Goal: Transaction & Acquisition: Obtain resource

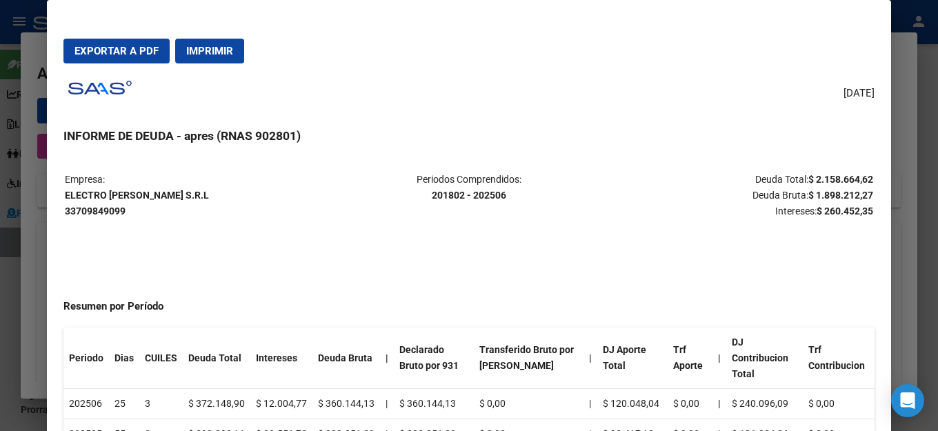
click at [206, 50] on span "Imprimir" at bounding box center [209, 51] width 47 height 12
drag, startPoint x: 125, startPoint y: 57, endPoint x: 170, endPoint y: 57, distance: 44.8
click at [135, 57] on button "Exportar a PDF" at bounding box center [116, 51] width 106 height 25
click at [566, 95] on div "[DATE] INFORME DE DEUDA - apres (RNAS 902801) Empresa: ELECTRO [PERSON_NAME] S.…" at bounding box center [468, 270] width 811 height 392
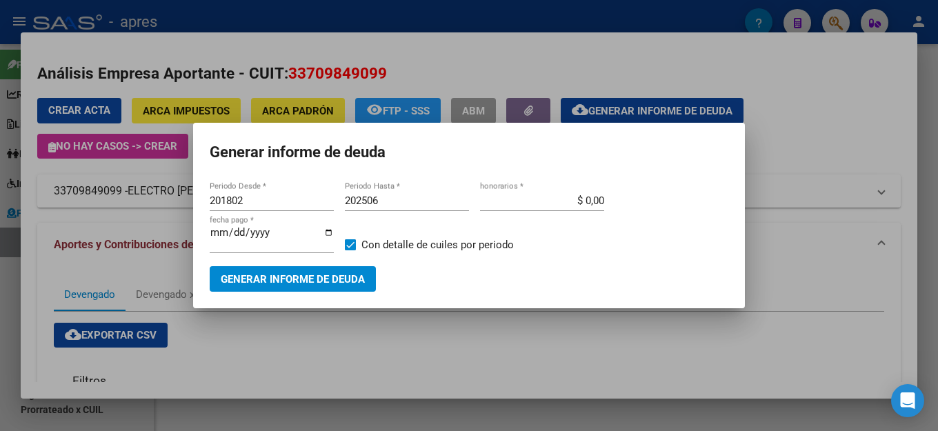
click at [581, 179] on mat-dialog-container "Generar informe de deuda 201802 Periodo Desde * 202506 Periodo Hasta * $ 0,00 h…" at bounding box center [469, 216] width 552 height 186
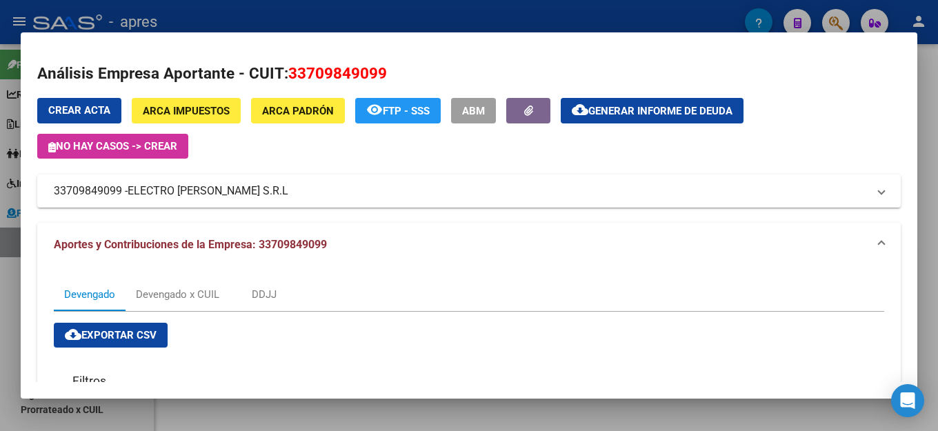
click at [733, 66] on h2 "Análisis Empresa Aportante - CUIT: 33709849099" at bounding box center [469, 73] width 864 height 23
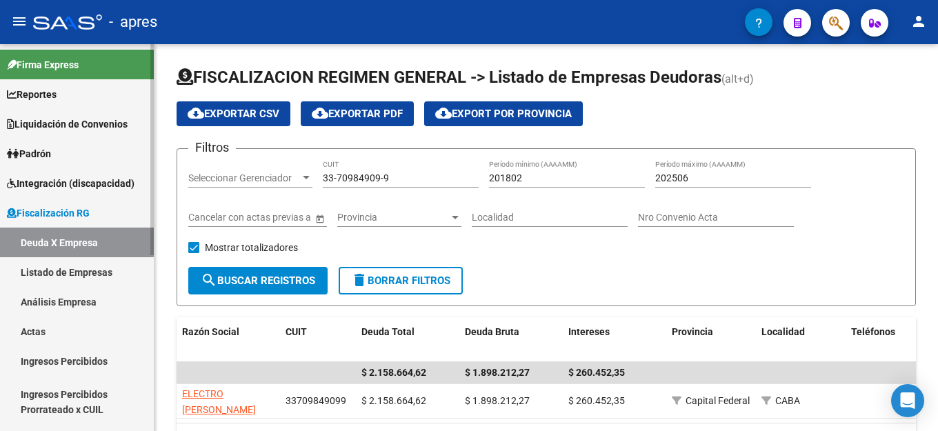
click at [59, 243] on link "Deuda X Empresa" at bounding box center [77, 243] width 154 height 30
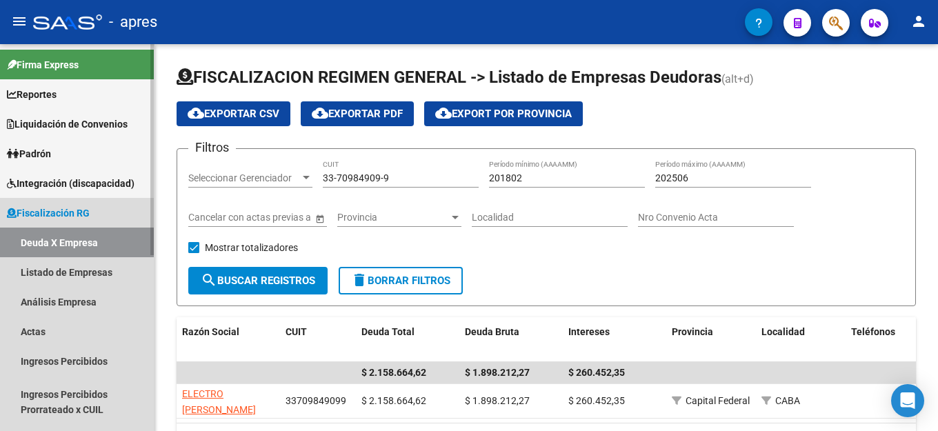
click at [100, 230] on link "Deuda X Empresa" at bounding box center [77, 243] width 154 height 30
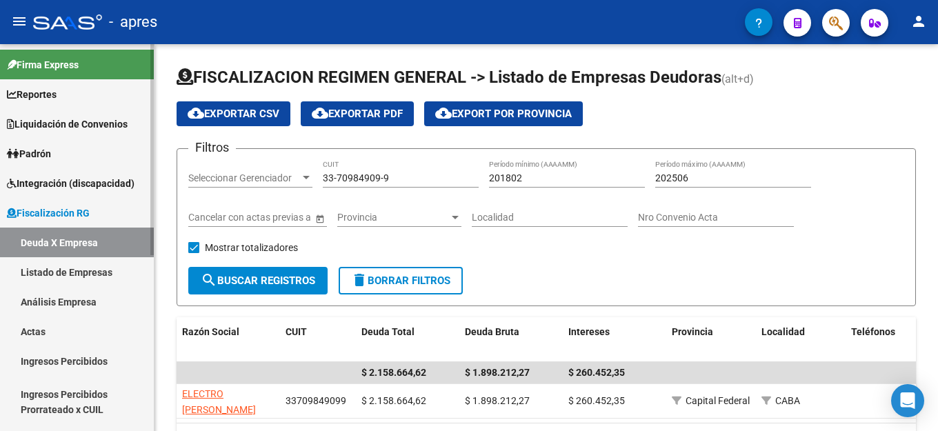
click at [87, 242] on link "Deuda X Empresa" at bounding box center [77, 243] width 154 height 30
drag, startPoint x: 375, startPoint y: 179, endPoint x: 130, endPoint y: 179, distance: 244.9
click at [130, 179] on mat-sidenav-container "Firma Express Reportes Ingresos Percibidos Análisis de todos los conceptos (his…" at bounding box center [469, 237] width 938 height 387
paste input "30-57189536-2"
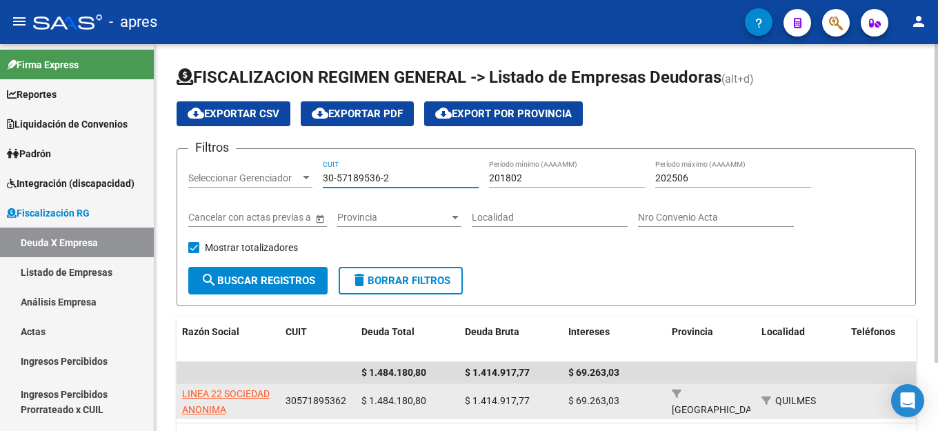
type input "30-57189536-2"
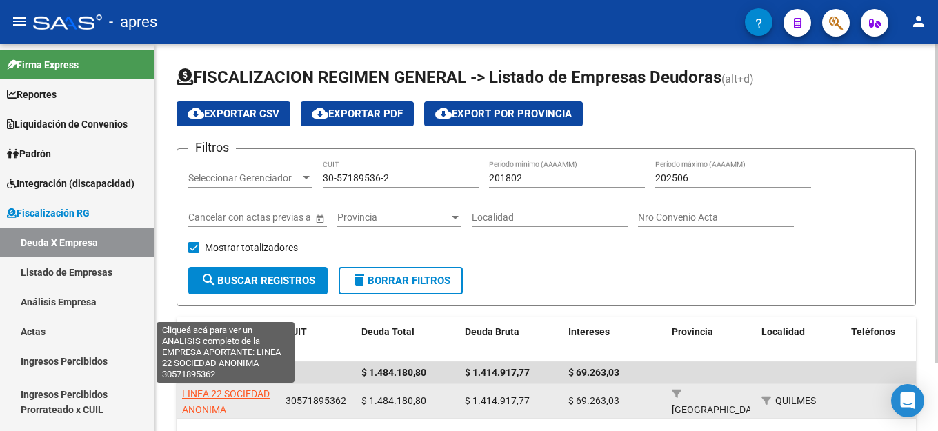
click at [226, 389] on span "LINEA 22 SOCIEDAD ANONIMA" at bounding box center [226, 401] width 88 height 27
type textarea "30571895362"
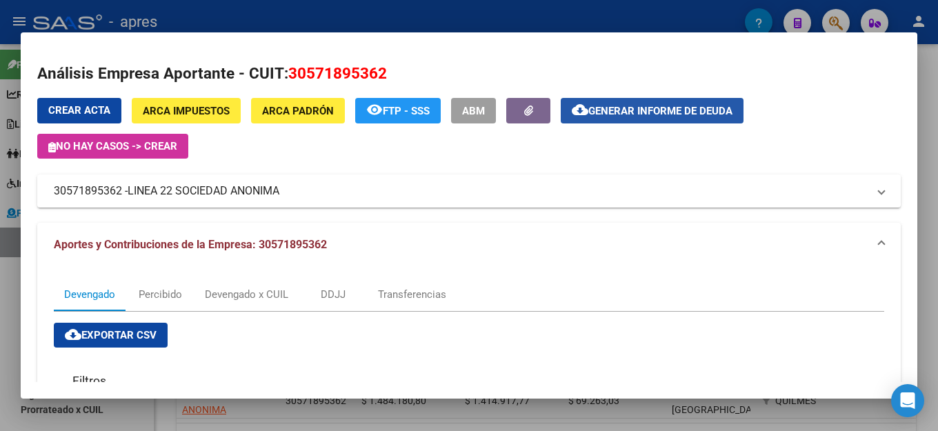
click at [663, 116] on span "Generar informe de deuda" at bounding box center [660, 111] width 144 height 12
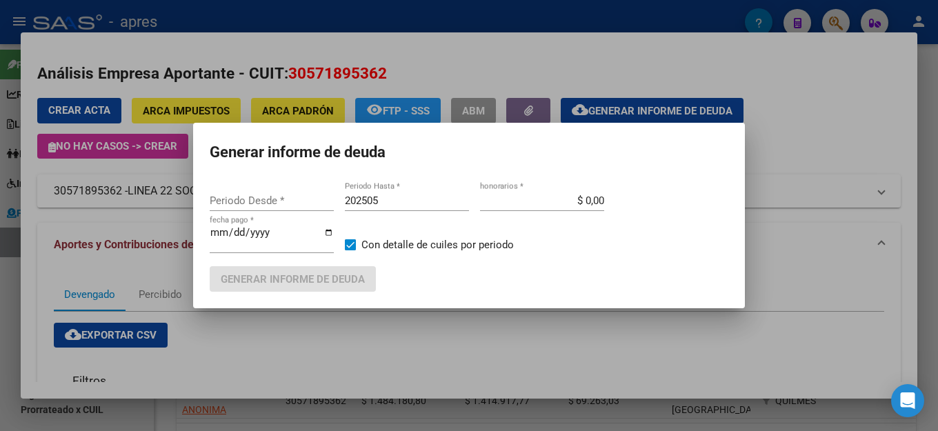
type input "201802"
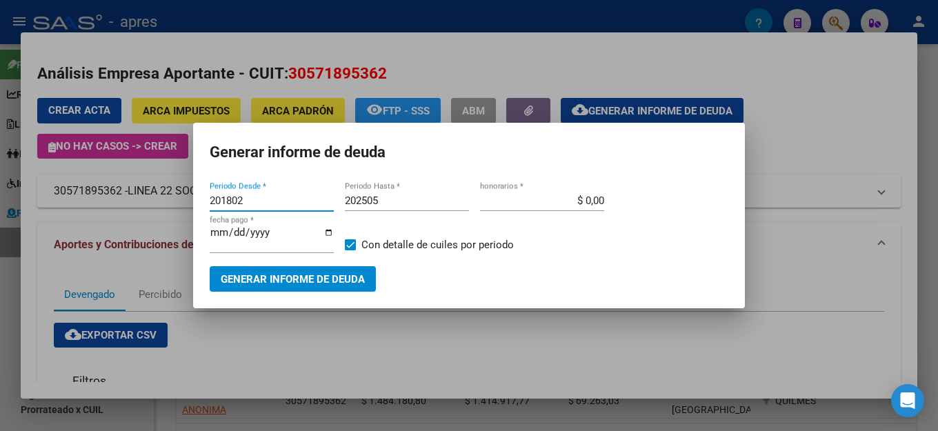
click at [435, 203] on input "202505" at bounding box center [407, 201] width 124 height 12
type input "202506"
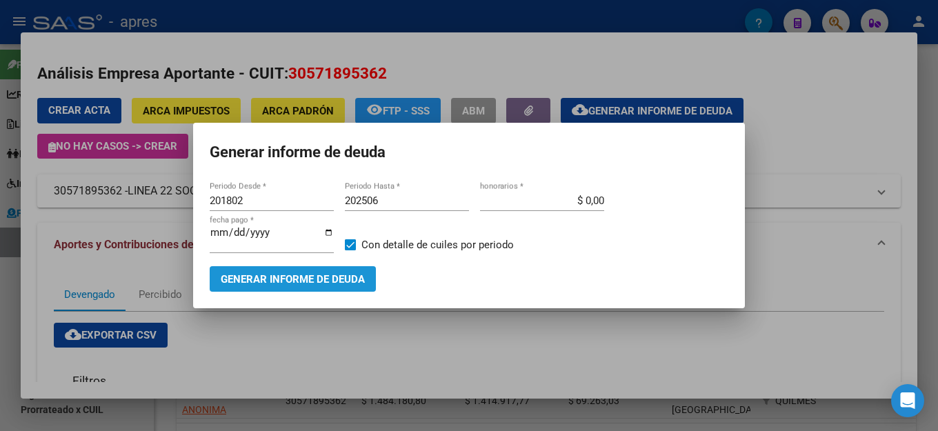
click at [315, 281] on span "Generar informe de deuda" at bounding box center [293, 279] width 144 height 12
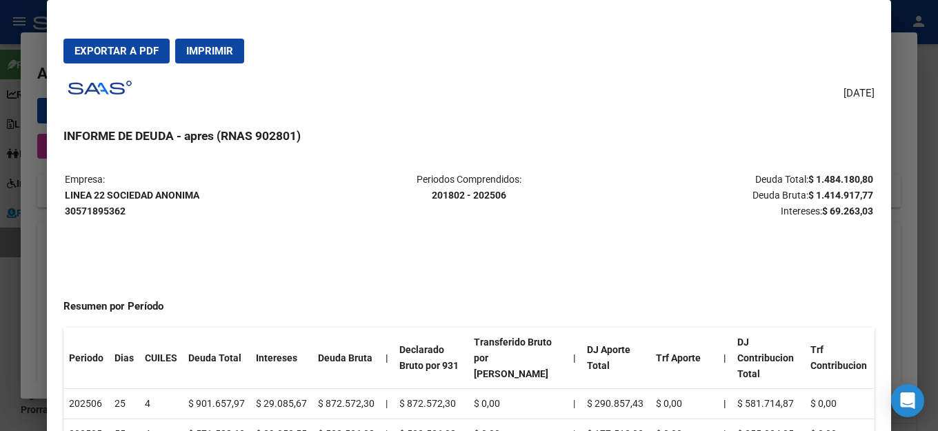
click at [89, 54] on span "Exportar a PDF" at bounding box center [116, 51] width 84 height 12
click at [349, 179] on p "Periodos Comprendidos: 201802 - 202506" at bounding box center [469, 188] width 268 height 32
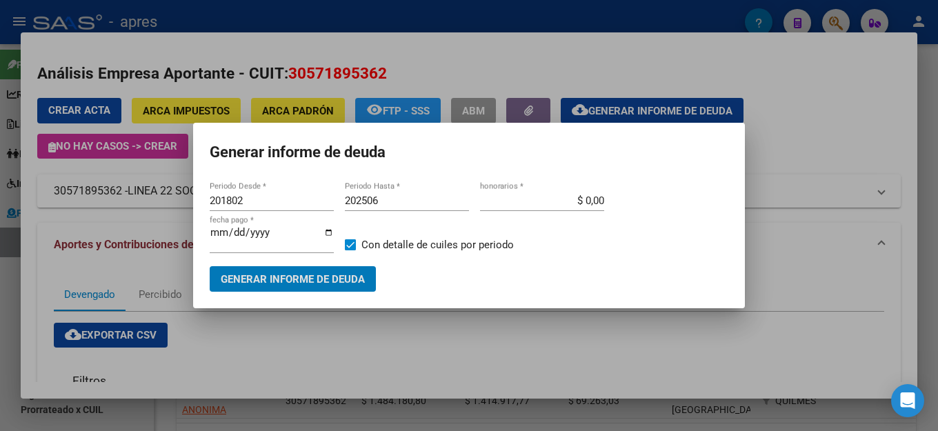
click at [407, 174] on mat-dialog-container "Generar informe de deuda 201802 Periodo Desde * 202506 Periodo Hasta * $ 0,00 h…" at bounding box center [469, 216] width 552 height 186
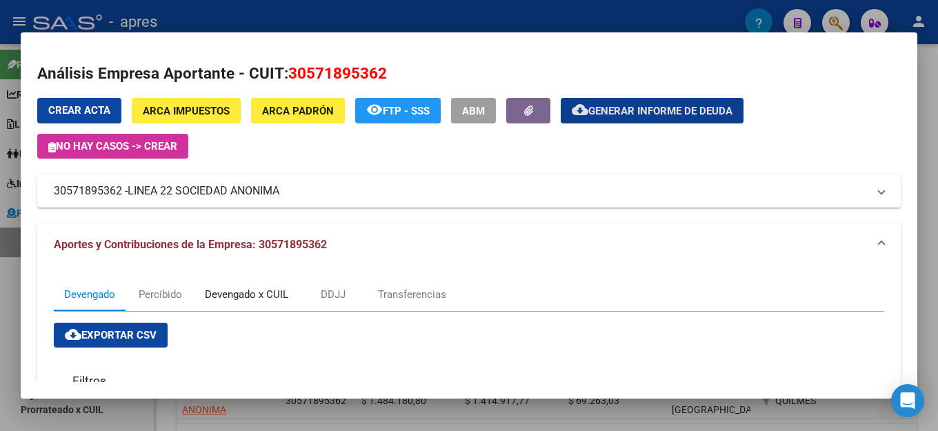
click at [266, 297] on div "Devengado x CUIL" at bounding box center [246, 294] width 83 height 15
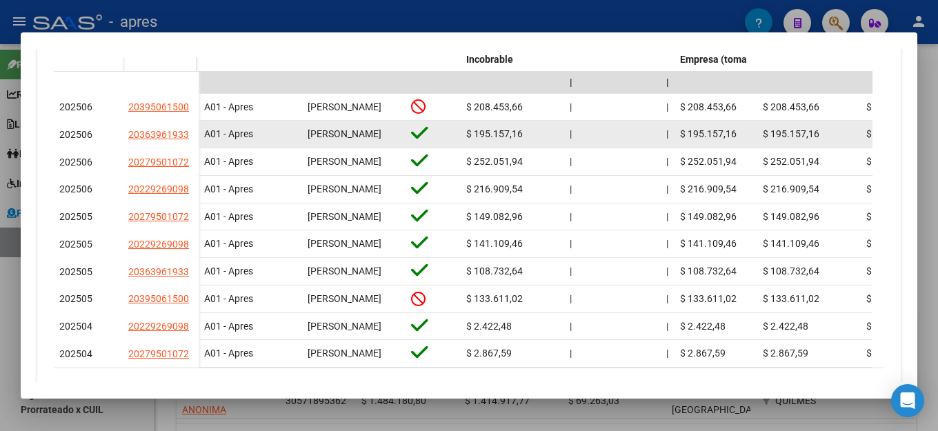
scroll to position [507, 0]
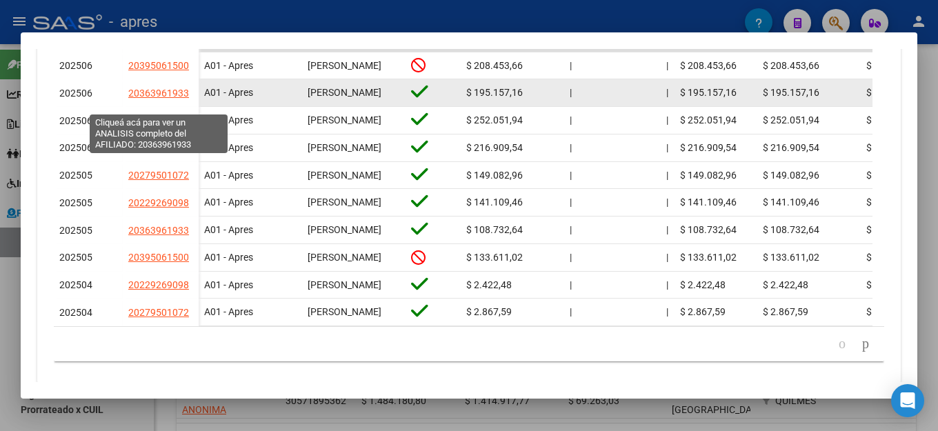
drag, startPoint x: 194, startPoint y: 103, endPoint x: 128, endPoint y: 103, distance: 65.5
click at [128, 103] on datatable-body-cell "20363961933" at bounding box center [161, 93] width 76 height 28
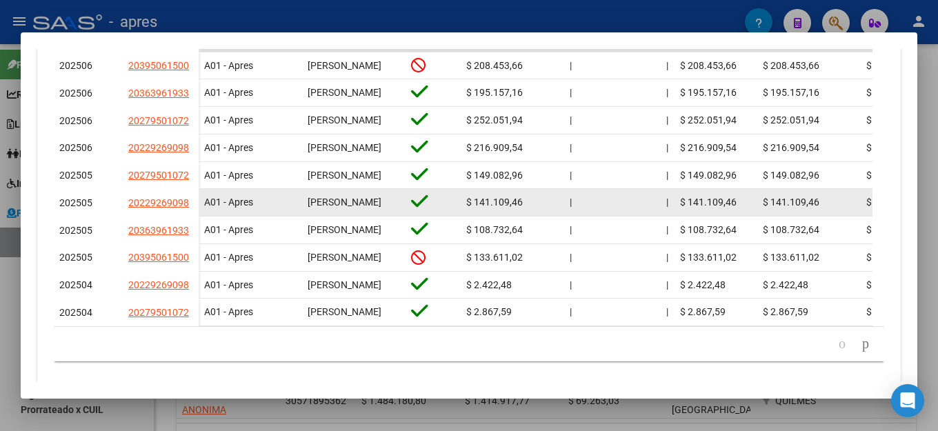
copy span "20363961933"
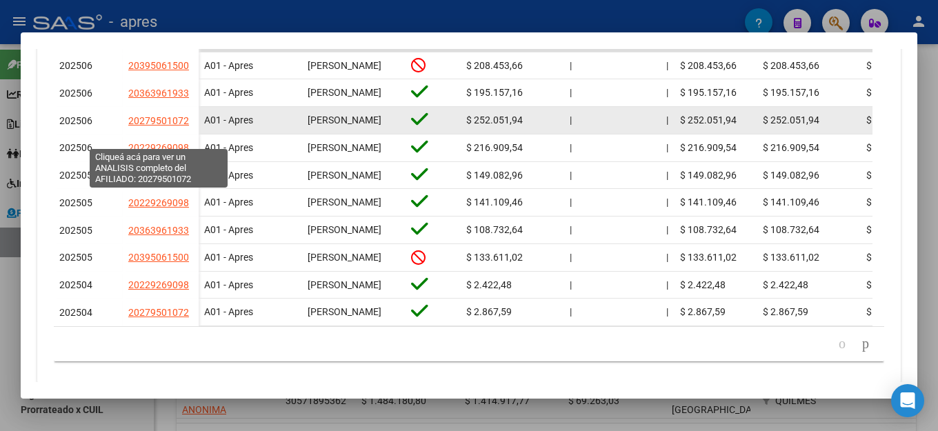
drag, startPoint x: 189, startPoint y: 140, endPoint x: 130, endPoint y: 137, distance: 58.7
click at [130, 129] on div "20279501072" at bounding box center [160, 121] width 65 height 16
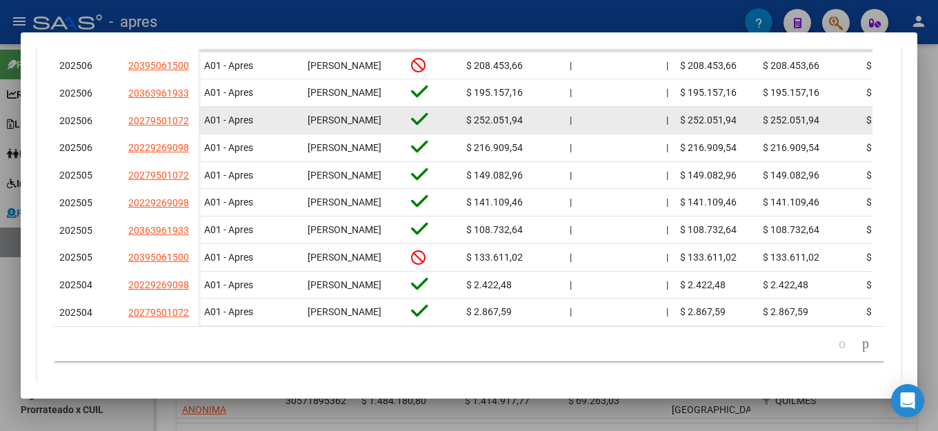
copy span "20279501072"
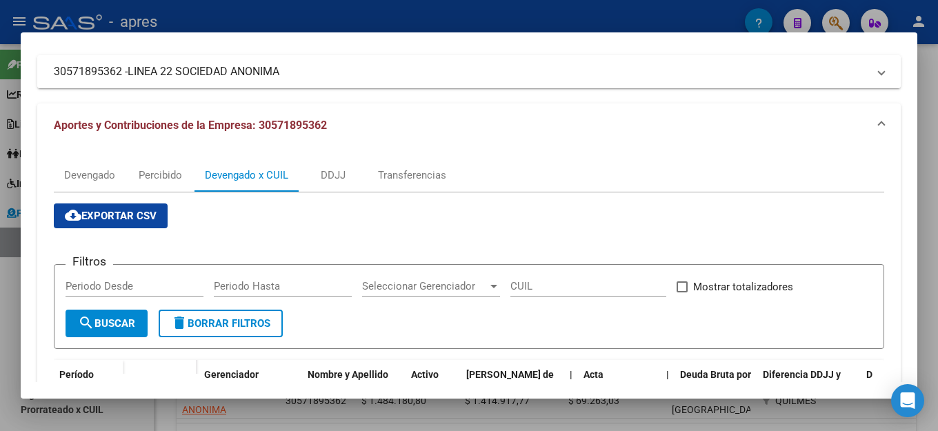
scroll to position [0, 0]
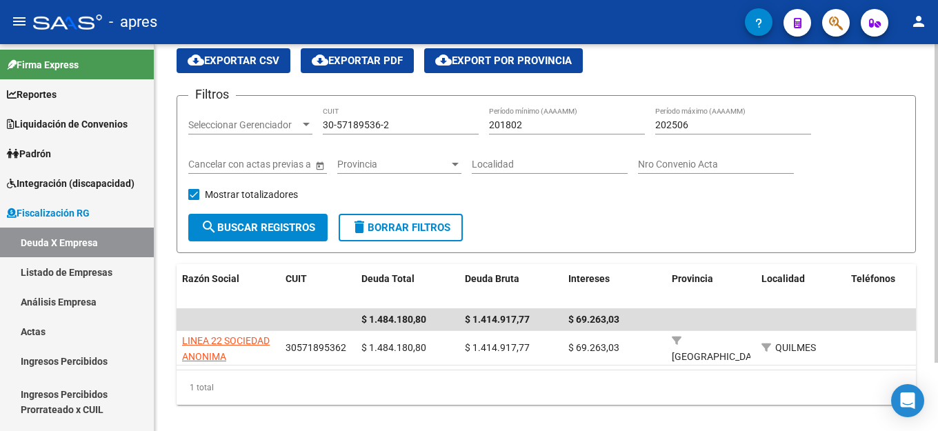
scroll to position [83, 0]
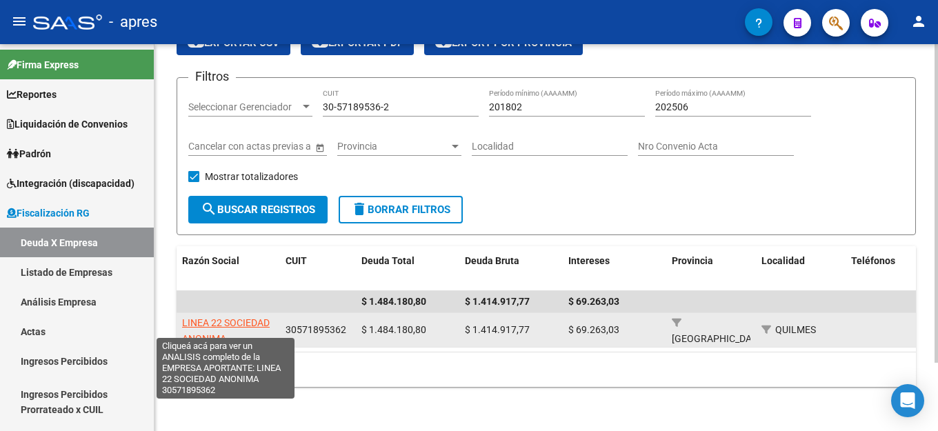
click at [210, 317] on span "LINEA 22 SOCIEDAD ANONIMA" at bounding box center [226, 330] width 88 height 27
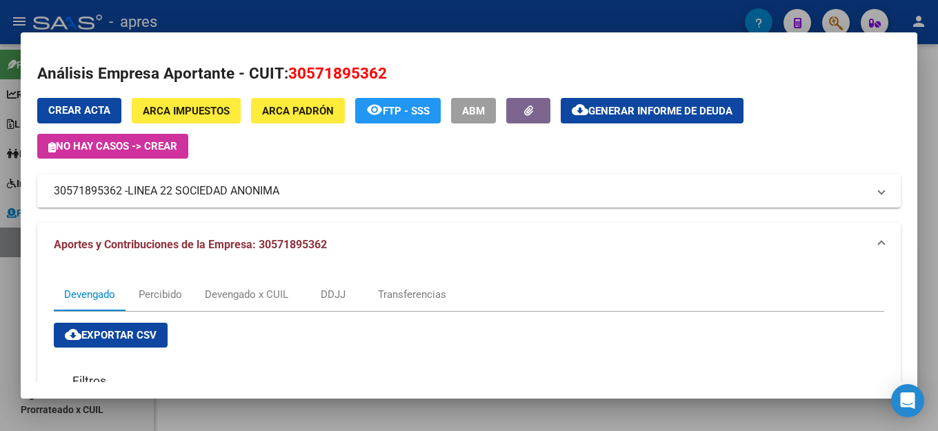
click at [788, 83] on h2 "Análisis Empresa Aportante - CUIT: 30571895362" at bounding box center [469, 73] width 864 height 23
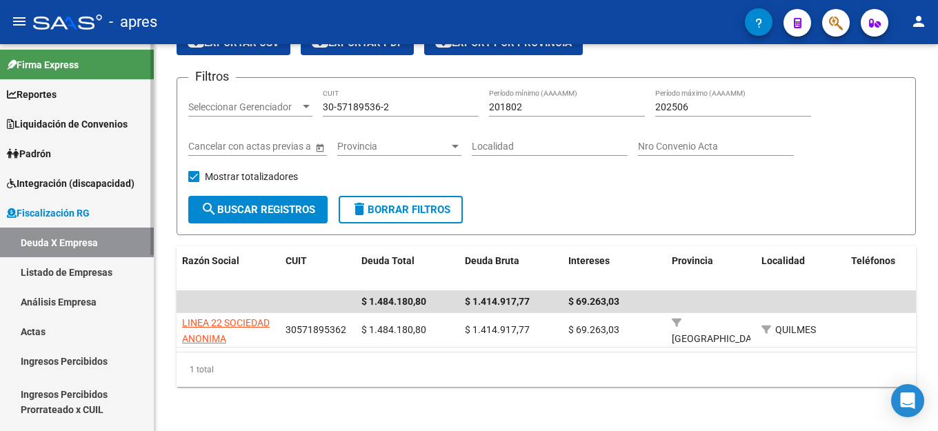
click at [84, 238] on link "Deuda X Empresa" at bounding box center [77, 243] width 154 height 30
click at [84, 270] on link "Listado de Empresas" at bounding box center [77, 272] width 154 height 30
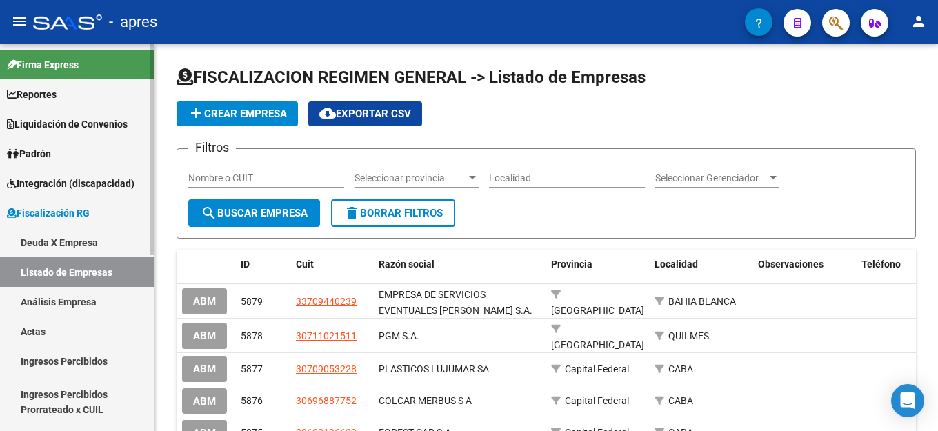
click at [54, 246] on link "Deuda X Empresa" at bounding box center [77, 243] width 154 height 30
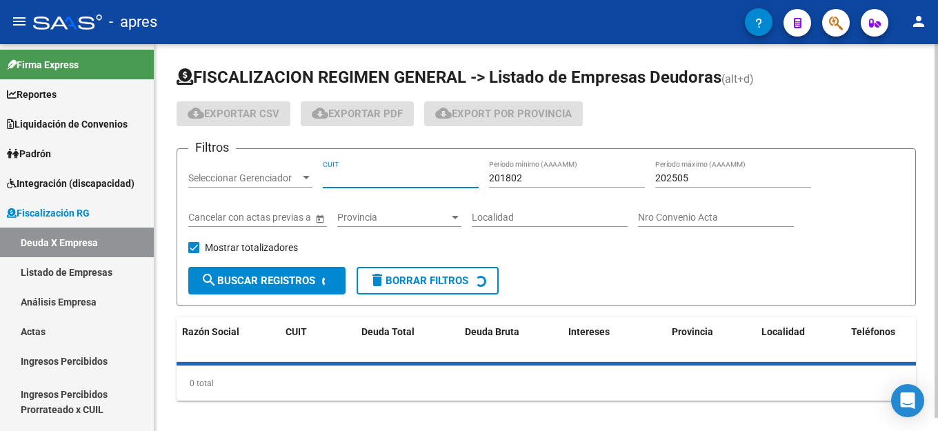
click at [366, 174] on input "CUIT" at bounding box center [401, 178] width 156 height 12
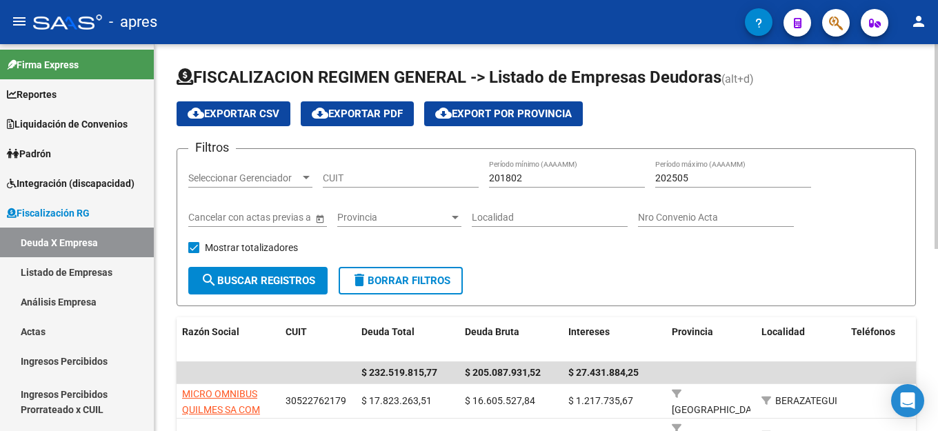
click at [399, 171] on div "CUIT" at bounding box center [401, 174] width 156 height 28
paste input "33-70785262-9"
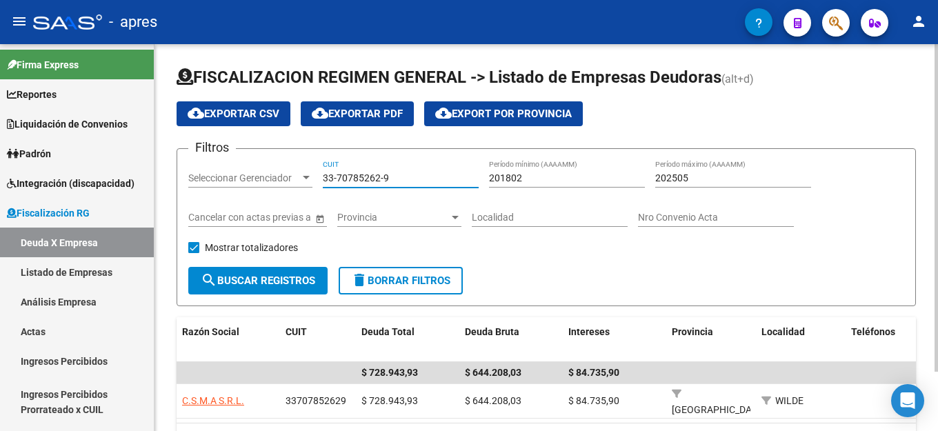
type input "33-70785262-9"
click at [708, 176] on input "202505" at bounding box center [733, 178] width 156 height 12
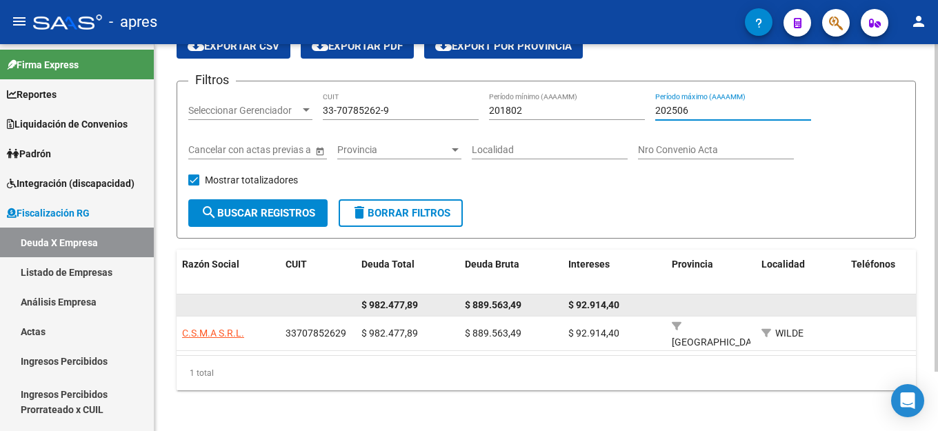
scroll to position [70, 0]
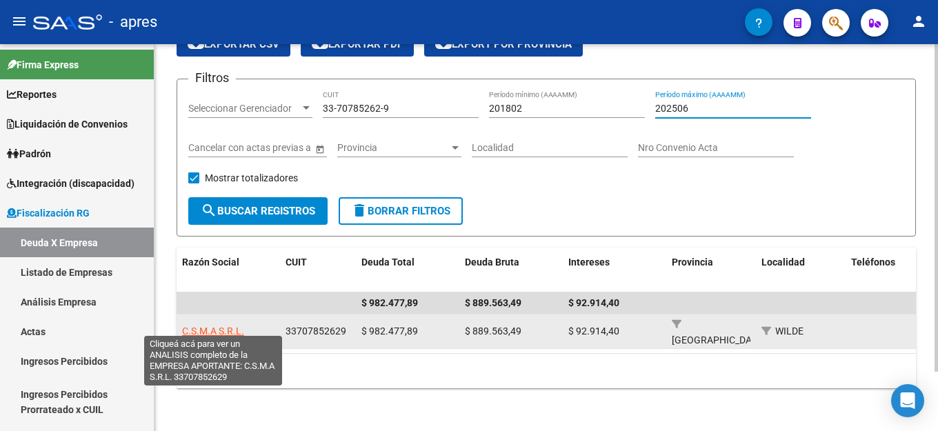
type input "202506"
click at [230, 326] on span "C.S.M.A S.R.L." at bounding box center [213, 331] width 62 height 11
type textarea "33707852629"
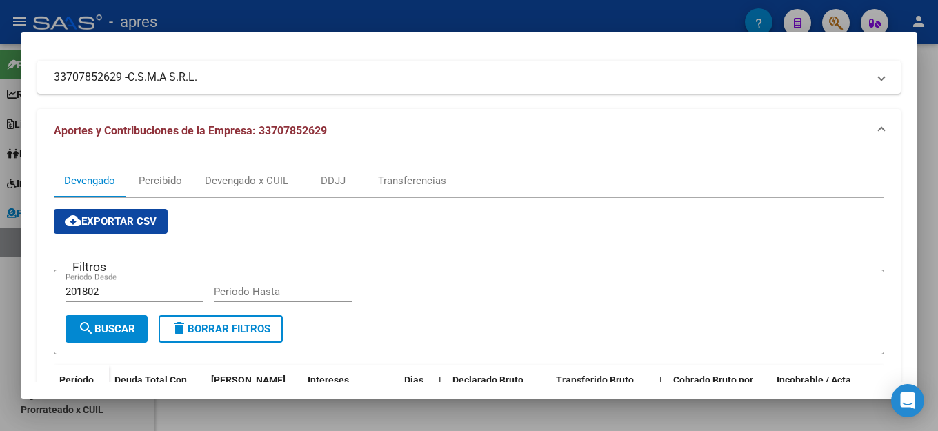
scroll to position [0, 0]
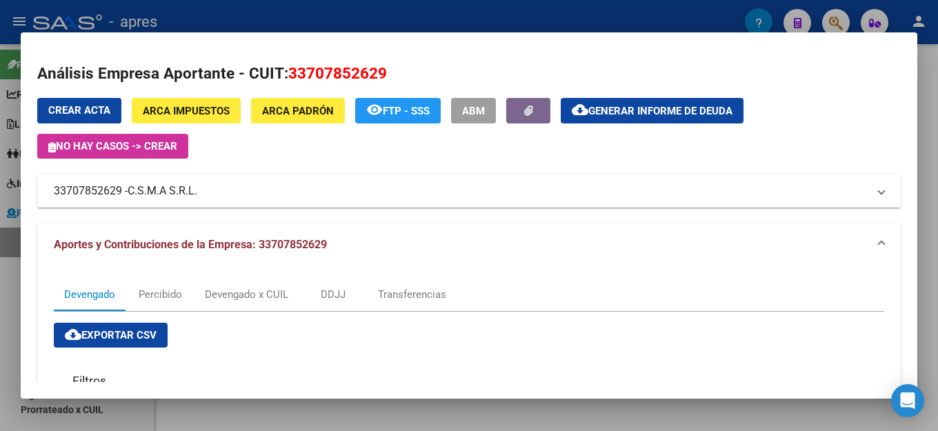
click at [685, 116] on span "Generar informe de deuda" at bounding box center [660, 111] width 144 height 12
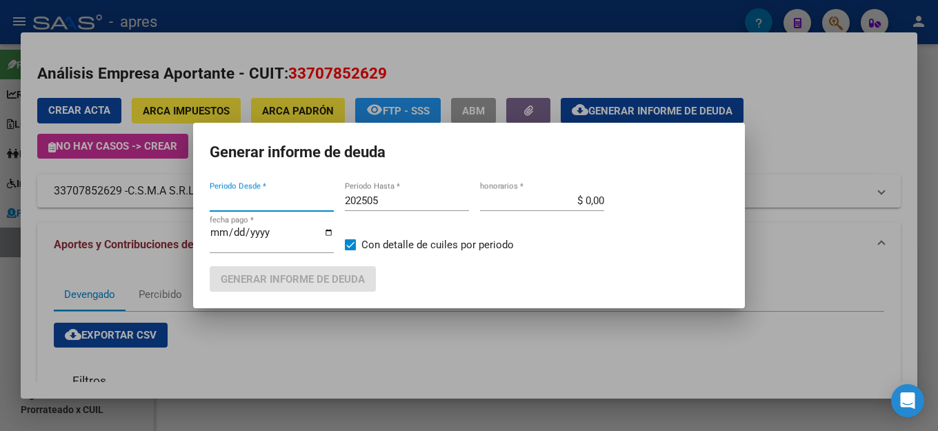
type input "201802"
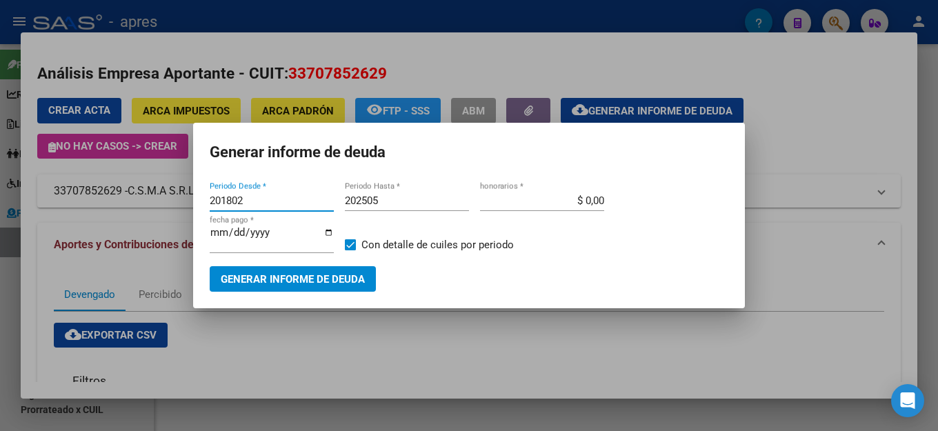
click at [389, 197] on div "202505 Periodo Hasta *" at bounding box center [407, 200] width 124 height 21
type input "202506"
click at [296, 275] on span "Generar informe de deuda" at bounding box center [293, 279] width 144 height 12
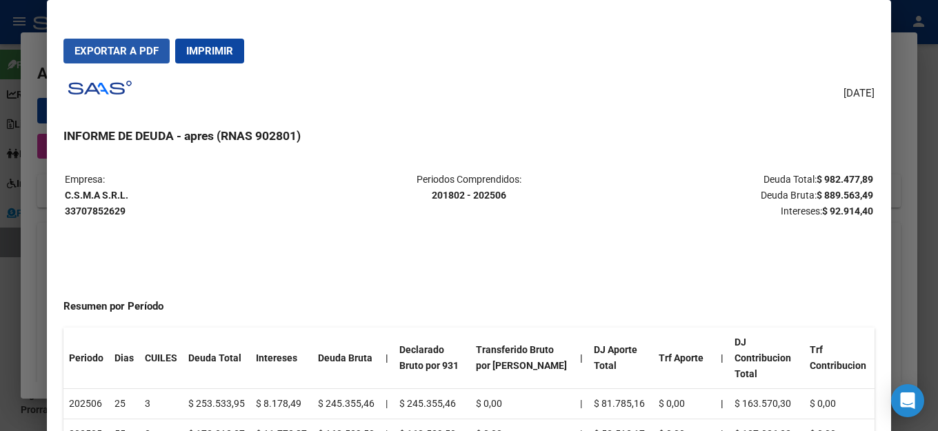
click at [119, 46] on span "Exportar a PDF" at bounding box center [116, 51] width 84 height 12
click at [324, 148] on div "[DATE] INFORME DE DEUDA - apres (RNAS 902801) Empresa: C.S.M.A S.R.L. 337078526…" at bounding box center [468, 270] width 811 height 392
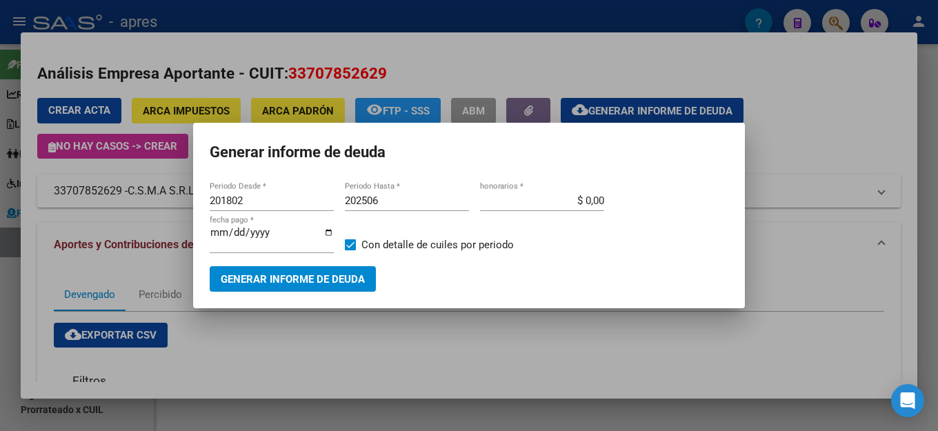
click at [428, 142] on mat-dialog-container "Generar informe de deuda 201802 Periodo Desde * 202506 Periodo Hasta * $ 0,00 h…" at bounding box center [469, 216] width 552 height 186
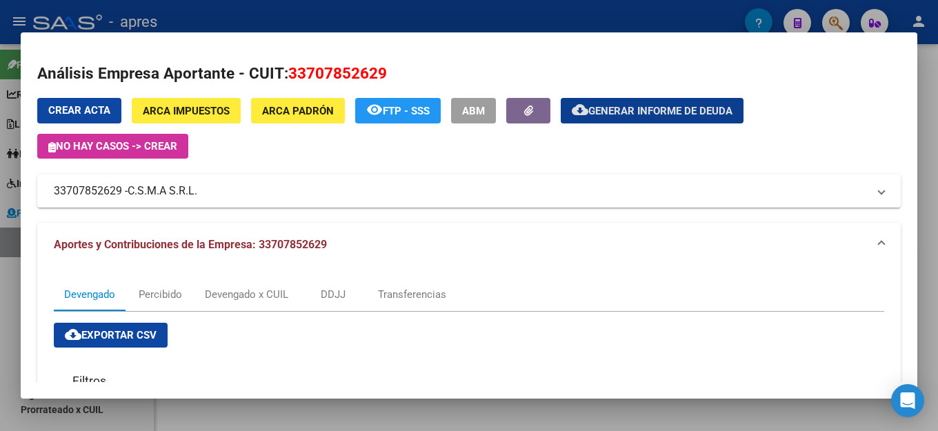
click at [461, 71] on h2 "Análisis Empresa Aportante - CUIT: 33707852629" at bounding box center [469, 73] width 864 height 23
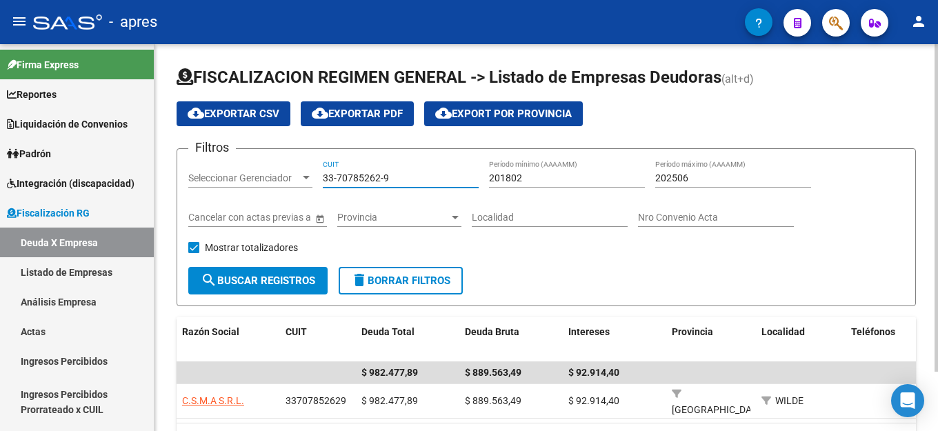
drag, startPoint x: 379, startPoint y: 180, endPoint x: 228, endPoint y: 180, distance: 151.1
click at [228, 180] on div "Filtros Seleccionar Gerenciador Seleccionar Gerenciador 33-70785262-9 CUIT 2018…" at bounding box center [546, 213] width 716 height 107
paste input "0-54551349-4"
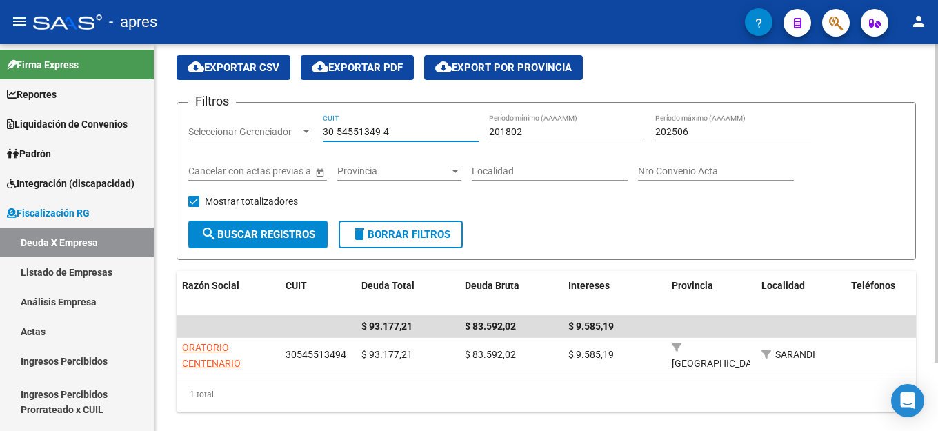
scroll to position [83, 0]
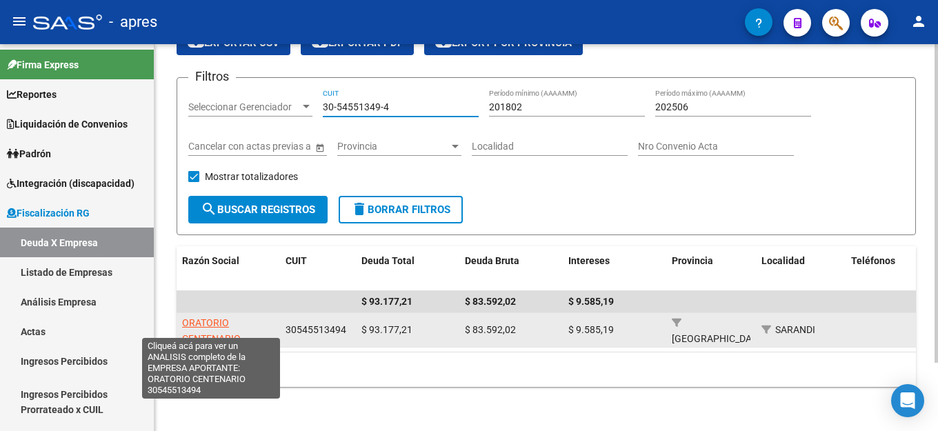
type input "30-54551349-4"
click at [219, 324] on span "ORATORIO CENTENARIO" at bounding box center [211, 330] width 59 height 27
type textarea "30545513494"
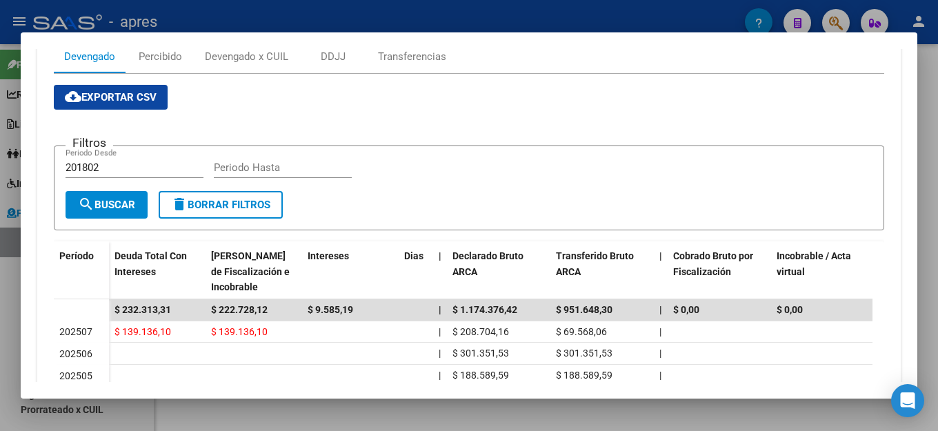
scroll to position [345, 0]
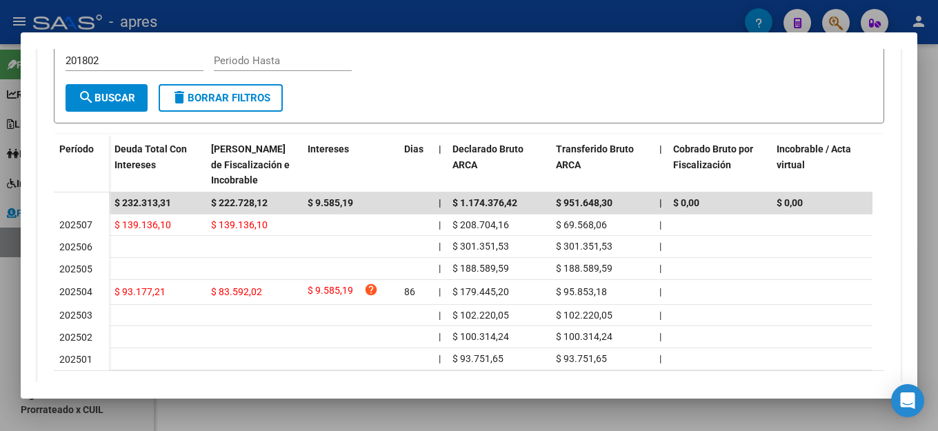
click at [759, 74] on div "Filtros 201802 Periodo Desde Periodo Hasta" at bounding box center [469, 67] width 807 height 34
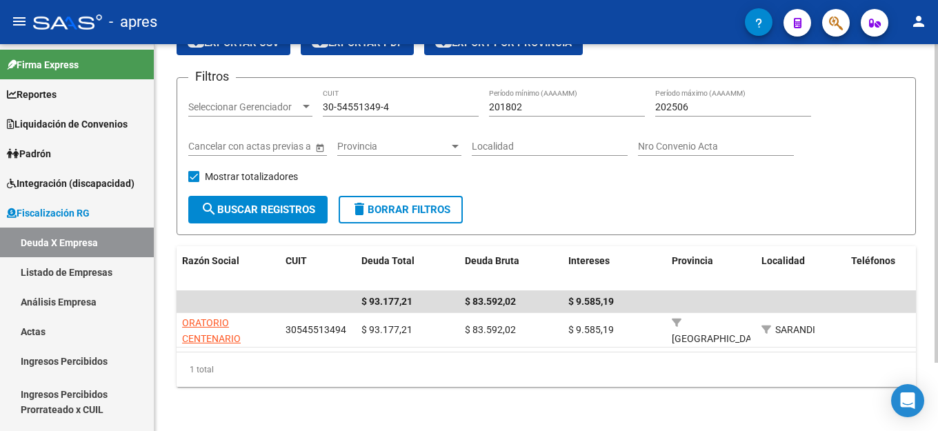
drag, startPoint x: 412, startPoint y: 86, endPoint x: 217, endPoint y: 95, distance: 196.1
click at [217, 95] on div "Filtros Seleccionar Gerenciador Seleccionar Gerenciador 30-54551349-4 CUIT 2018…" at bounding box center [546, 142] width 716 height 107
drag, startPoint x: 401, startPoint y: 93, endPoint x: 72, endPoint y: 97, distance: 329.0
click at [70, 98] on mat-sidenav-container "Firma Express Reportes Ingresos Percibidos Análisis de todos los conceptos (his…" at bounding box center [469, 237] width 938 height 387
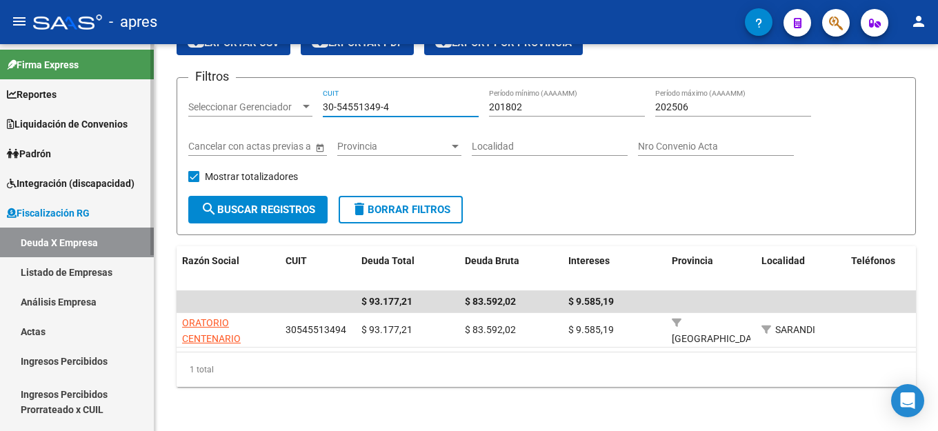
paste input "71063304-1"
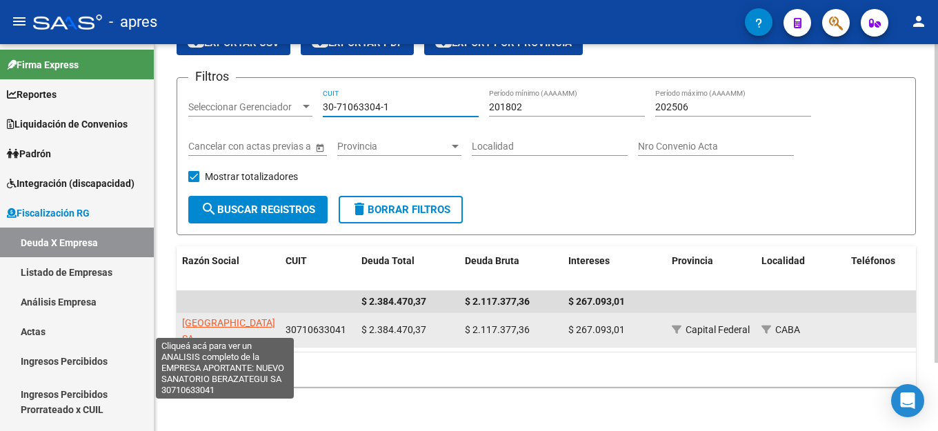
type input "30-71063304-1"
click at [228, 317] on span "[GEOGRAPHIC_DATA] SA" at bounding box center [228, 330] width 93 height 27
type textarea "30710633041"
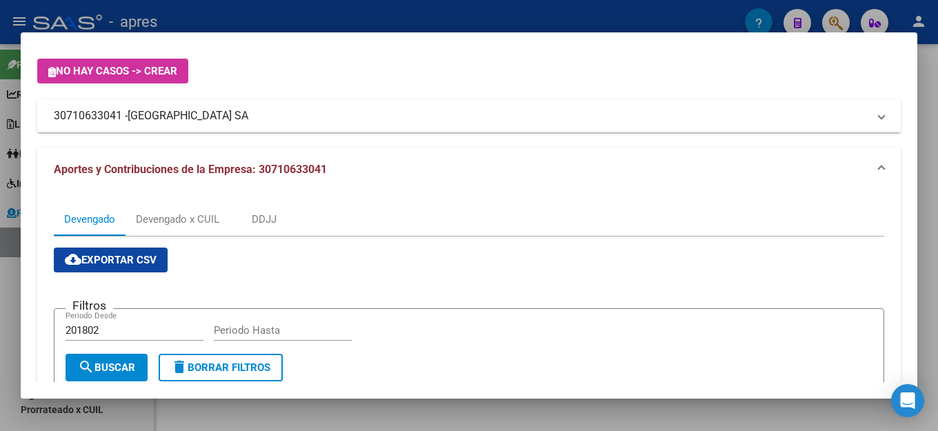
scroll to position [0, 0]
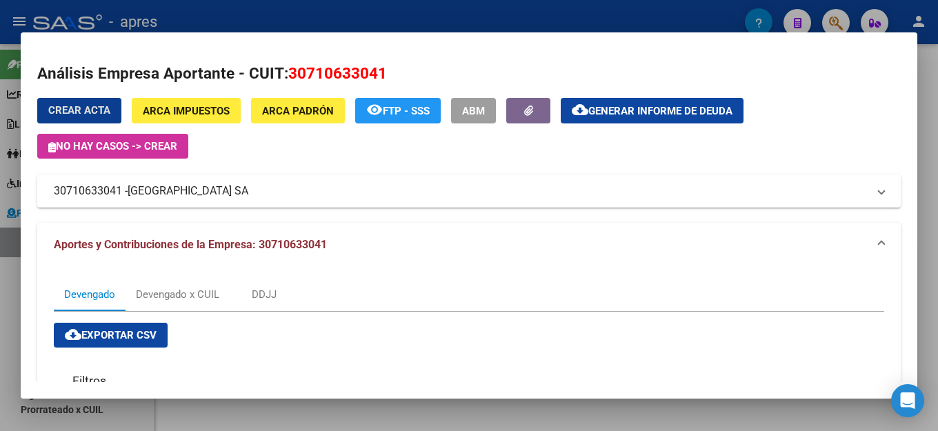
click at [661, 109] on span "Generar informe de deuda" at bounding box center [660, 111] width 144 height 12
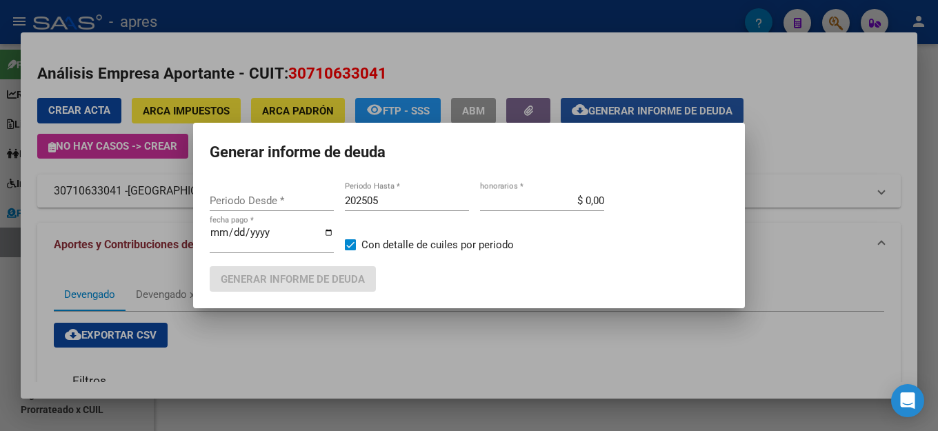
type input "201802"
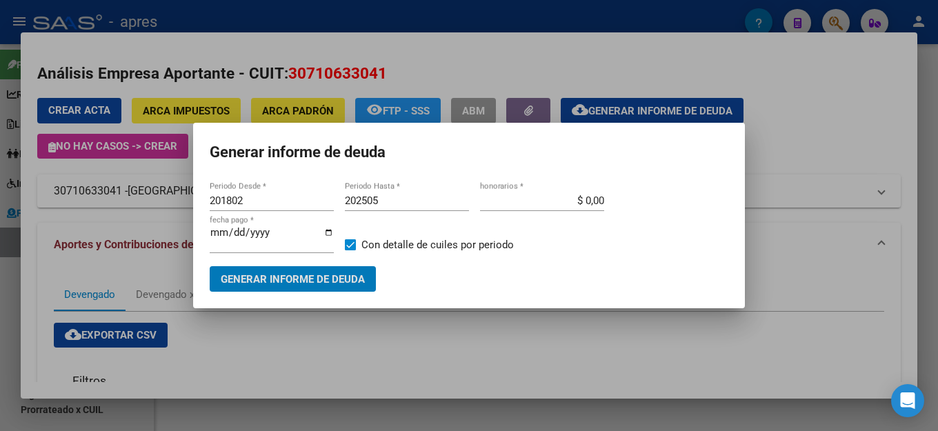
click at [391, 207] on input "202505" at bounding box center [407, 201] width 124 height 12
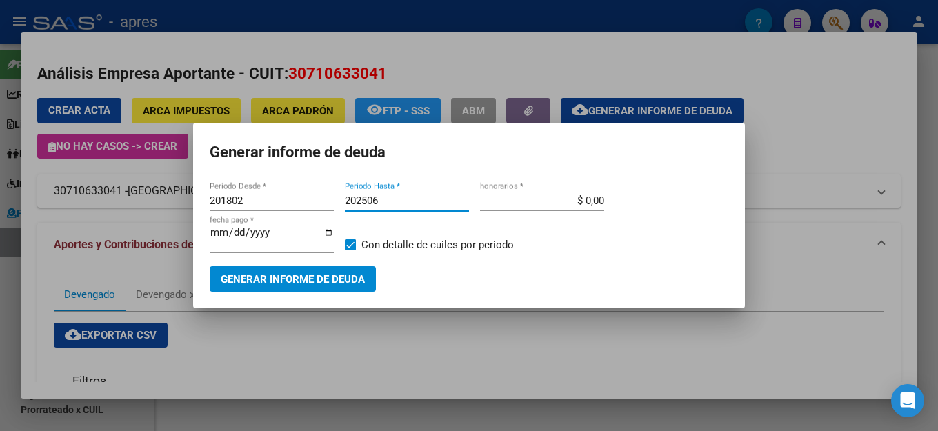
type input "202506"
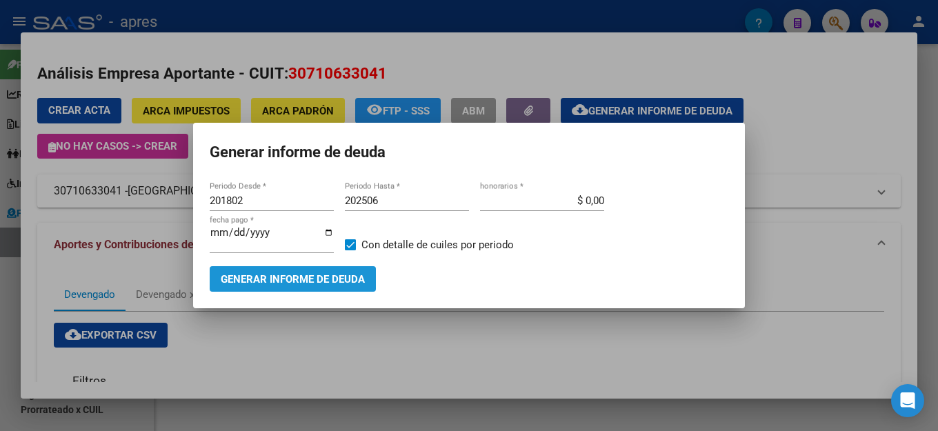
click at [343, 273] on span "Generar informe de deuda" at bounding box center [293, 279] width 144 height 12
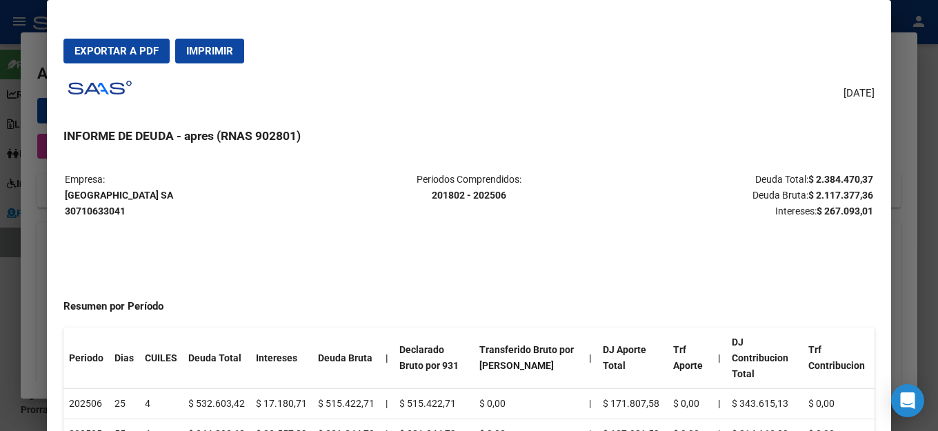
click at [97, 53] on span "Exportar a PDF" at bounding box center [116, 51] width 84 height 12
click at [319, 62] on mat-dialog-actions "Exportar a PDF Imprimir" at bounding box center [468, 51] width 811 height 47
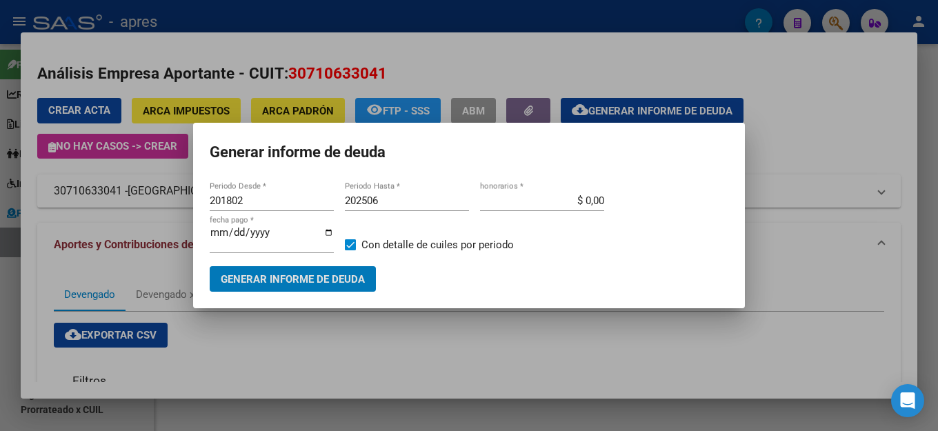
click at [504, 165] on h1 "Generar informe de deuda" at bounding box center [469, 152] width 519 height 26
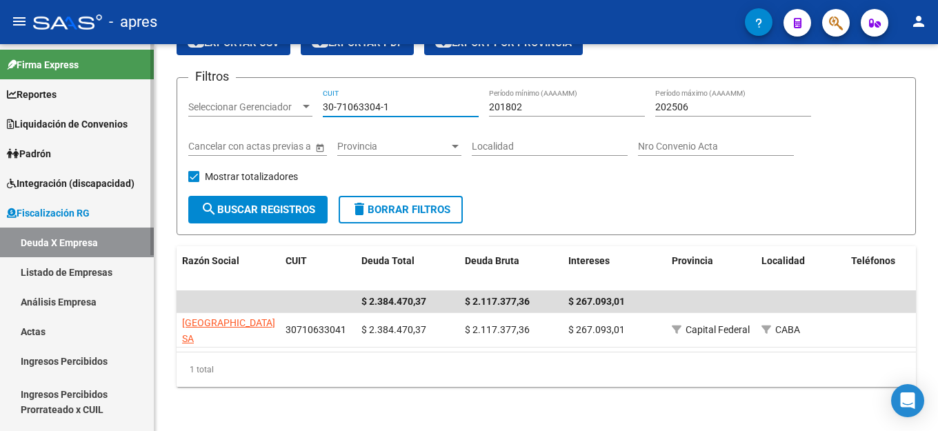
drag, startPoint x: 428, startPoint y: 100, endPoint x: 115, endPoint y: 121, distance: 314.6
click at [130, 121] on mat-sidenav-container "Firma Express Reportes Ingresos Percibidos Análisis de todos los conceptos (his…" at bounding box center [469, 237] width 938 height 387
paste input "50140709-3"
type input "30-50140709-3"
